Goal: Find specific page/section: Find specific page/section

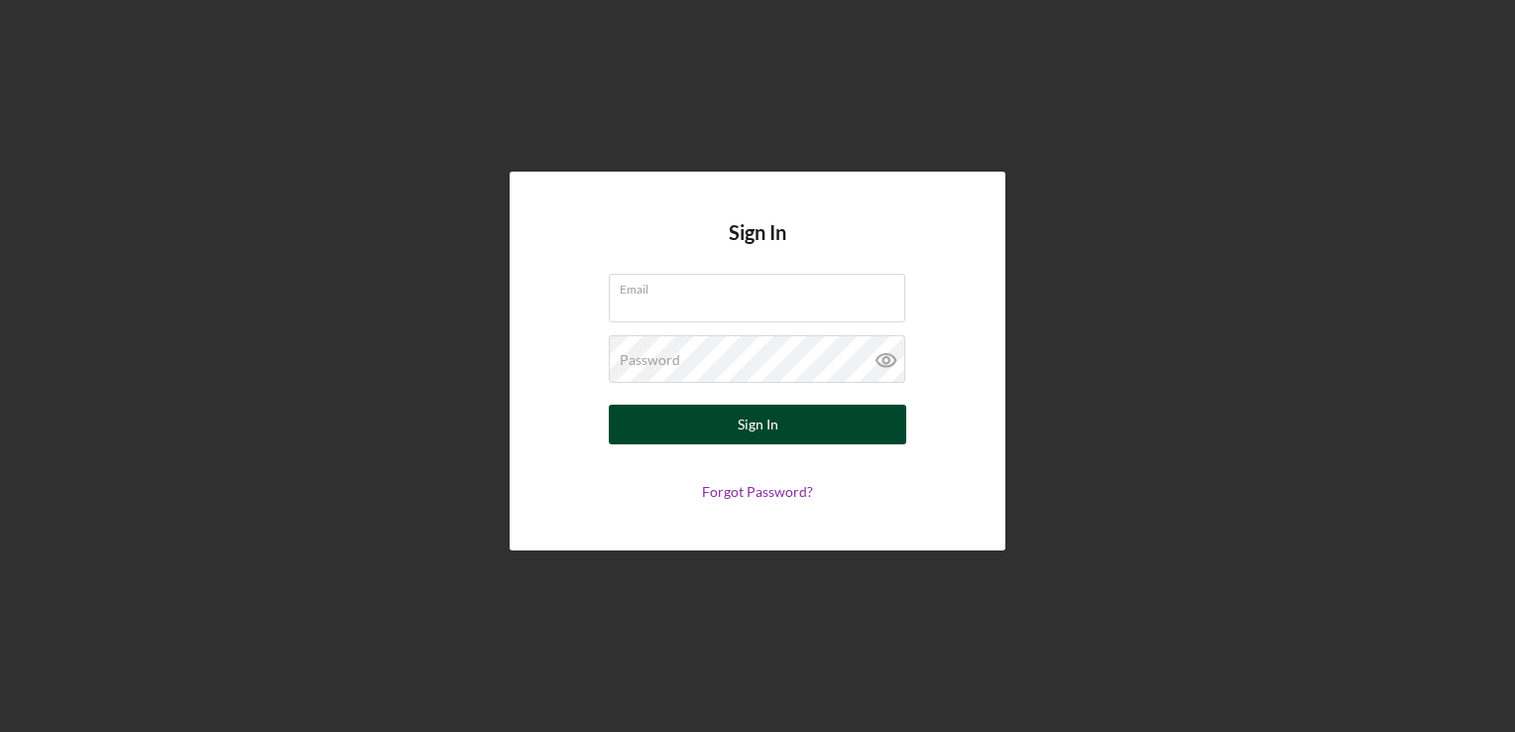
type input "Maika@2kconstruction.com"
click at [769, 422] on div "Sign In" at bounding box center [758, 425] width 41 height 40
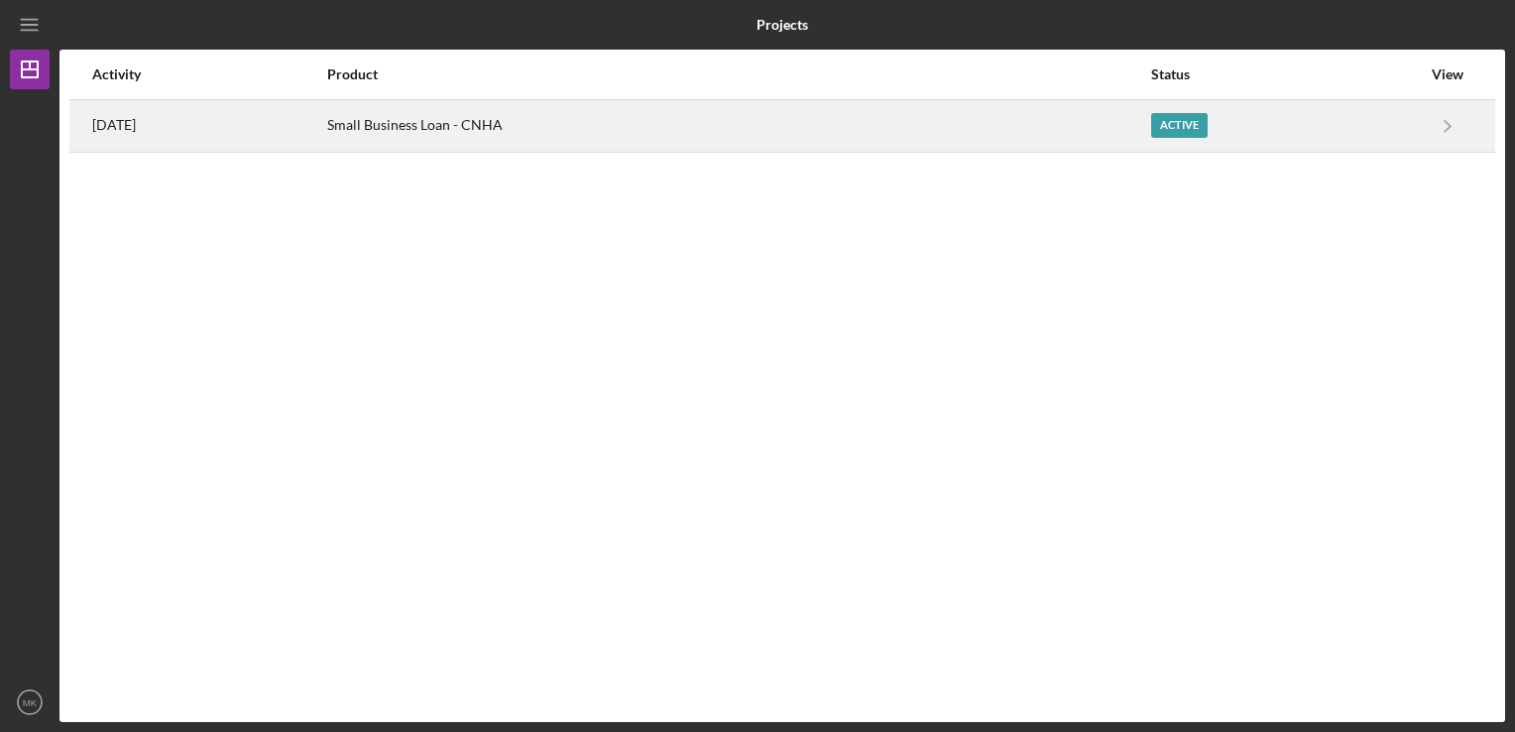
click at [1183, 137] on div "Active" at bounding box center [1179, 125] width 57 height 25
